Goal: Information Seeking & Learning: Learn about a topic

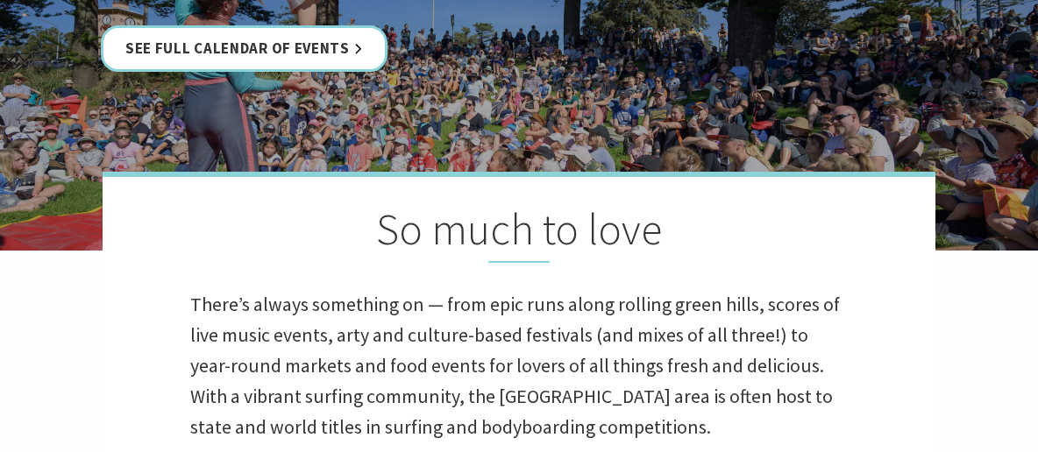
scroll to position [351, 0]
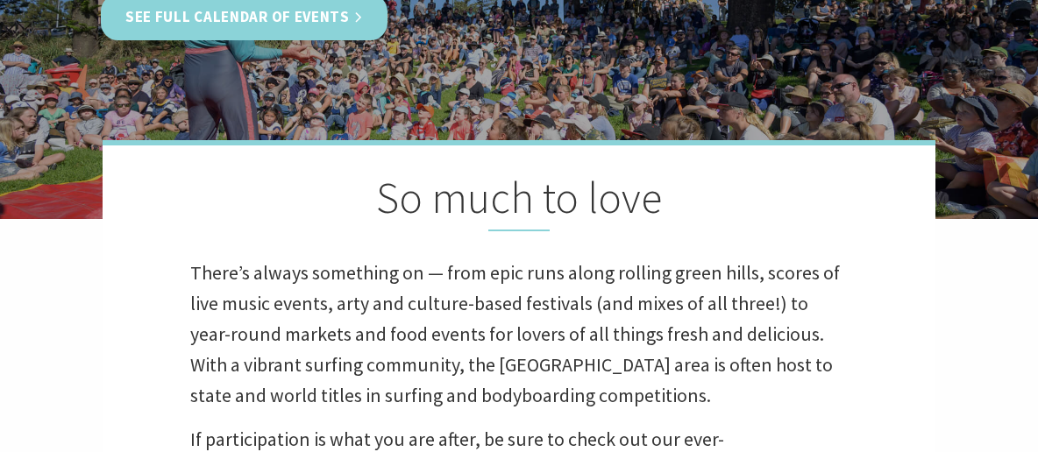
click at [322, 16] on link "See Full Calendar of Events" at bounding box center [244, 17] width 287 height 46
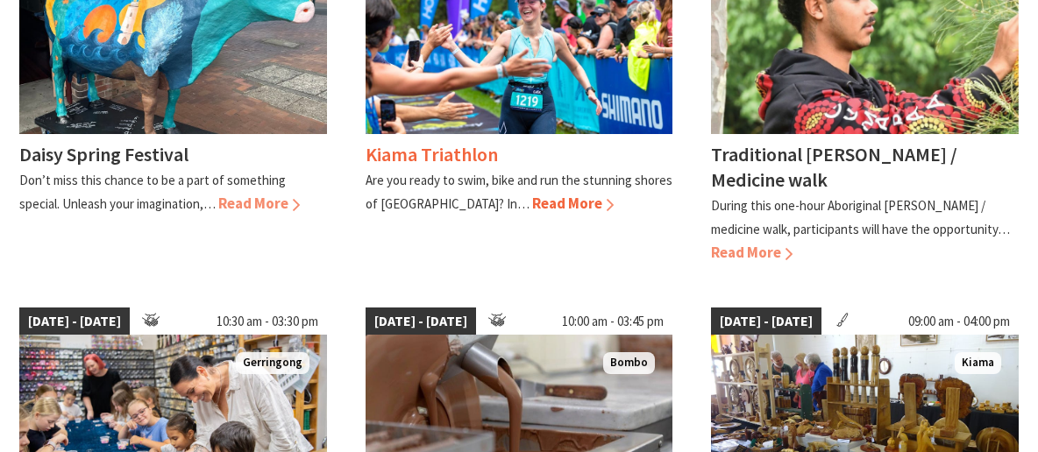
scroll to position [526, 0]
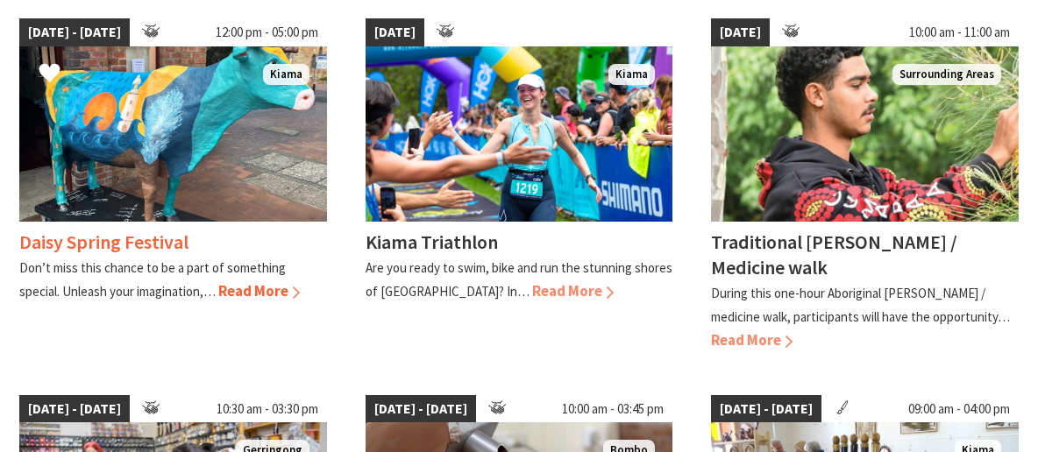
click at [229, 290] on span "Read More" at bounding box center [259, 290] width 82 height 19
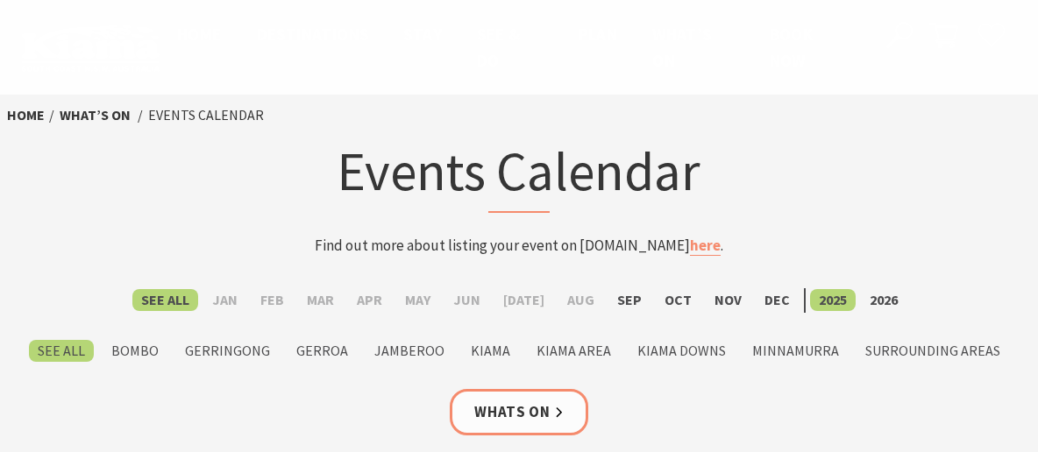
scroll to position [526, 0]
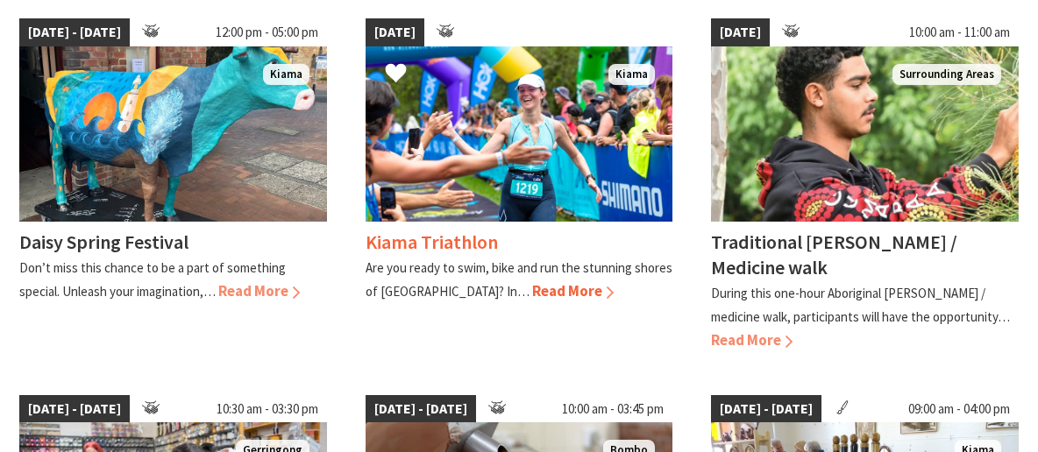
click at [532, 295] on span "Read More" at bounding box center [573, 290] width 82 height 19
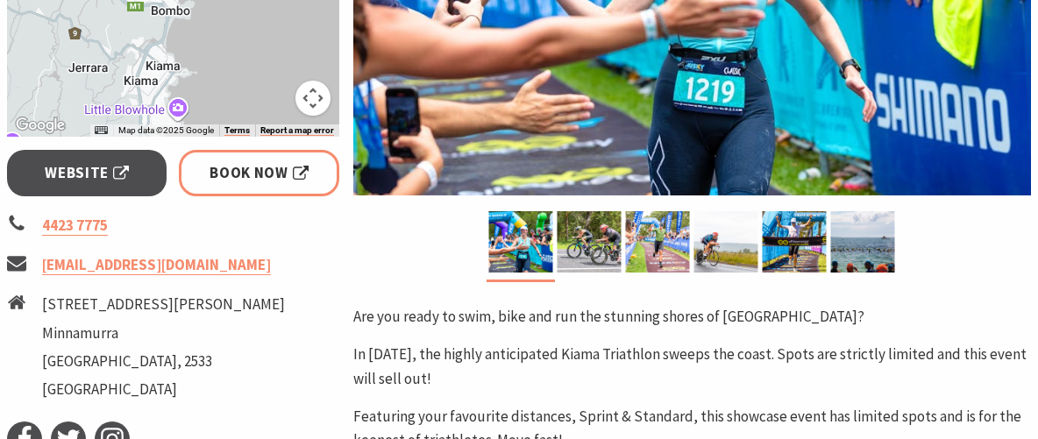
scroll to position [351, 0]
